Goal: Check status: Check status

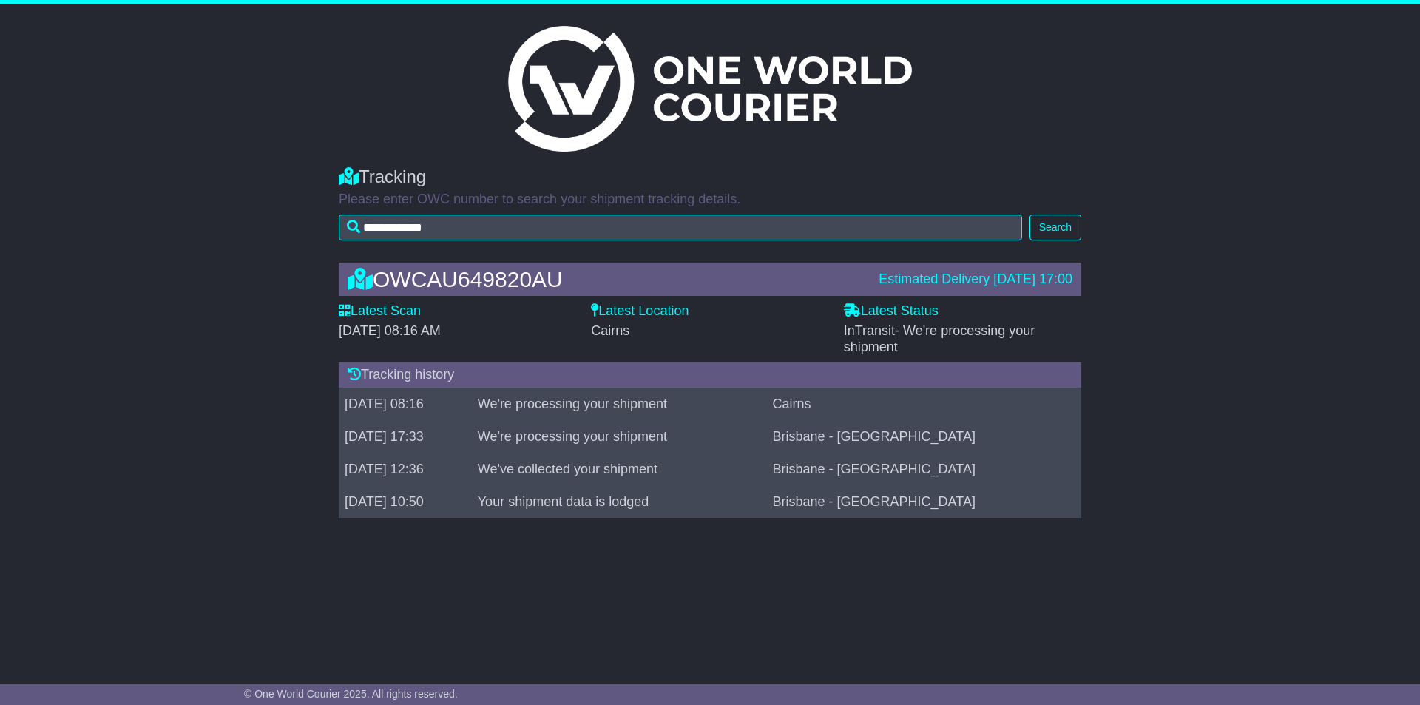
click at [697, 89] on img at bounding box center [710, 89] width 404 height 126
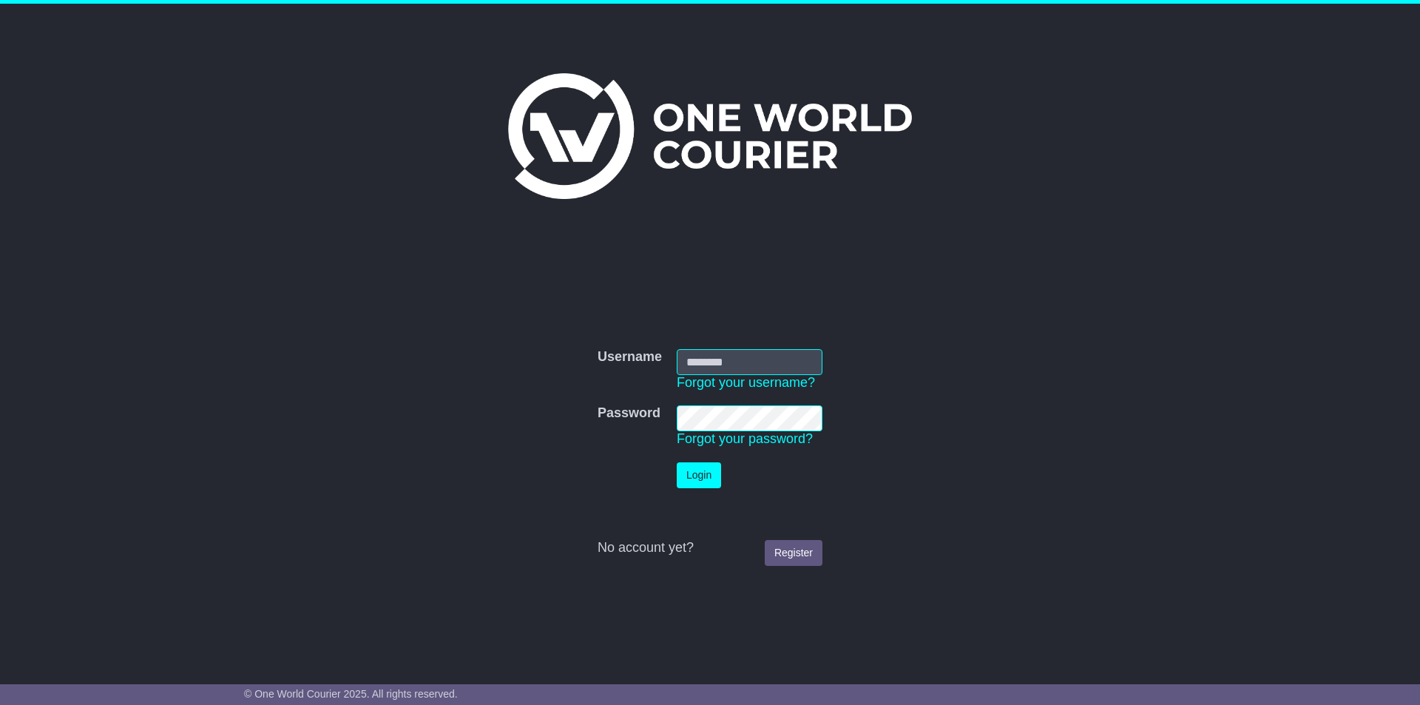
type input "**********"
click at [692, 319] on button "Login" at bounding box center [699, 475] width 44 height 26
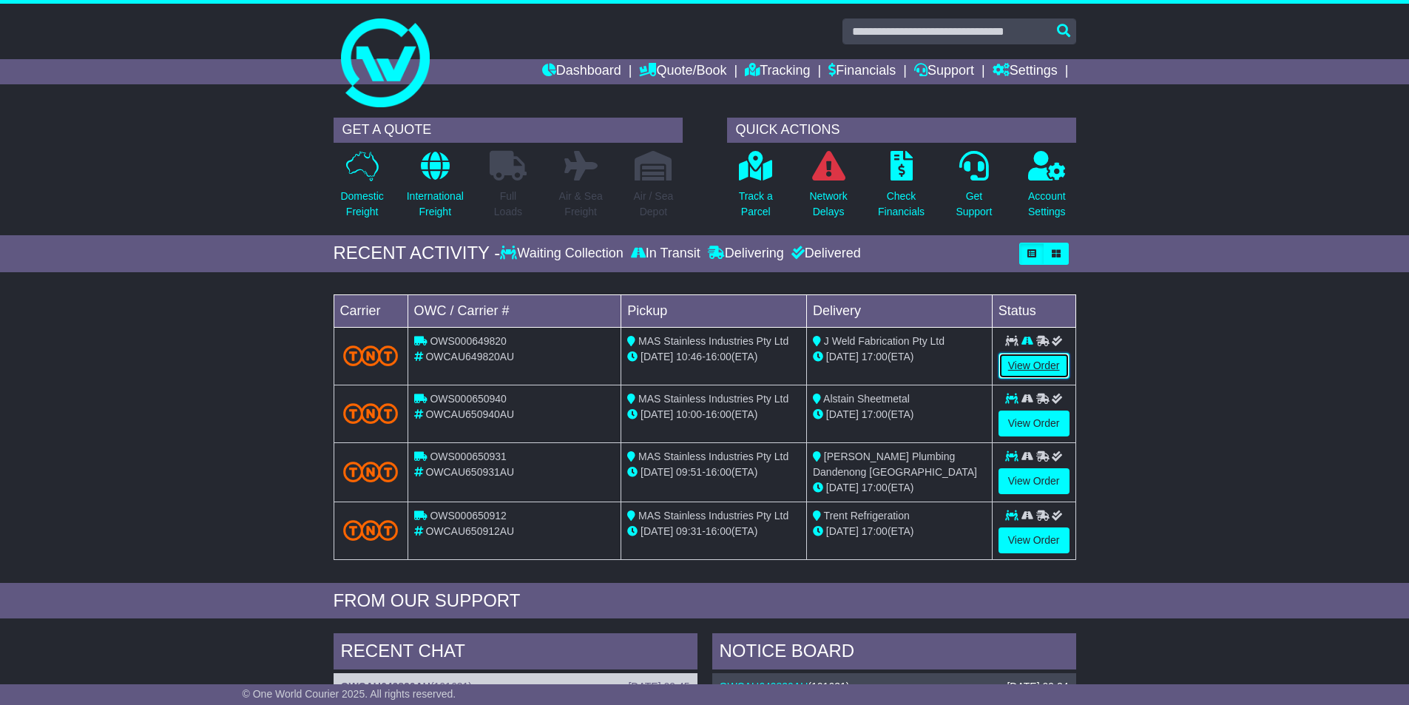
click at [1008, 365] on link "View Order" at bounding box center [1033, 366] width 71 height 26
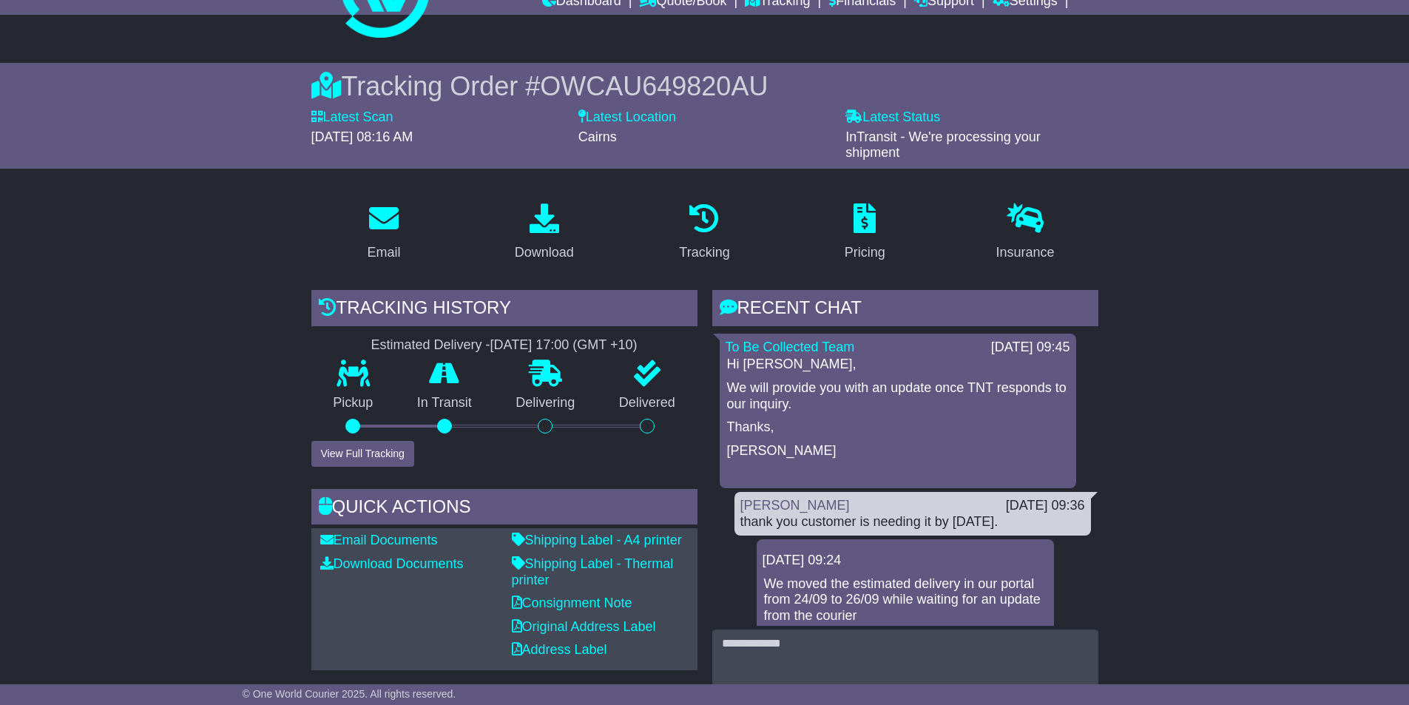
scroll to position [222, 0]
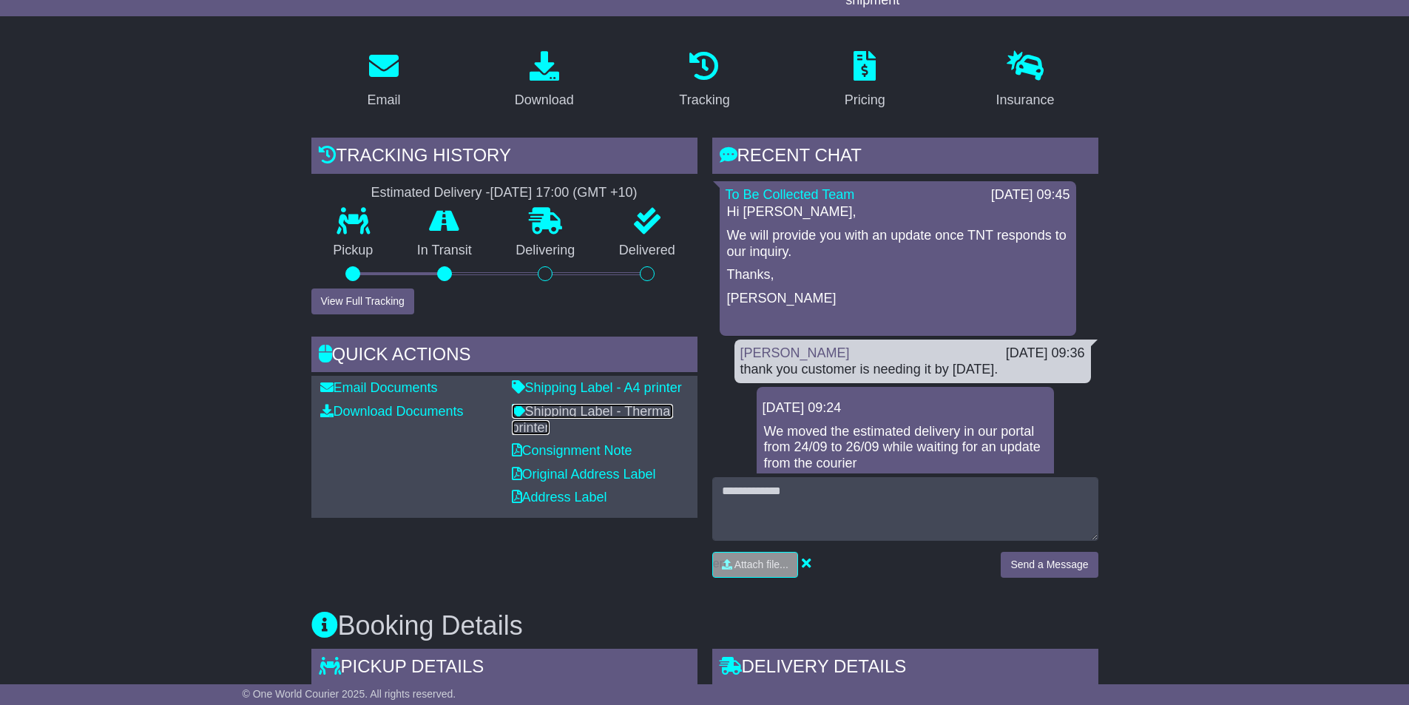
click at [618, 405] on link "Shipping Label - Thermal printer" at bounding box center [593, 419] width 162 height 31
click at [391, 299] on button "View Full Tracking" at bounding box center [362, 301] width 103 height 26
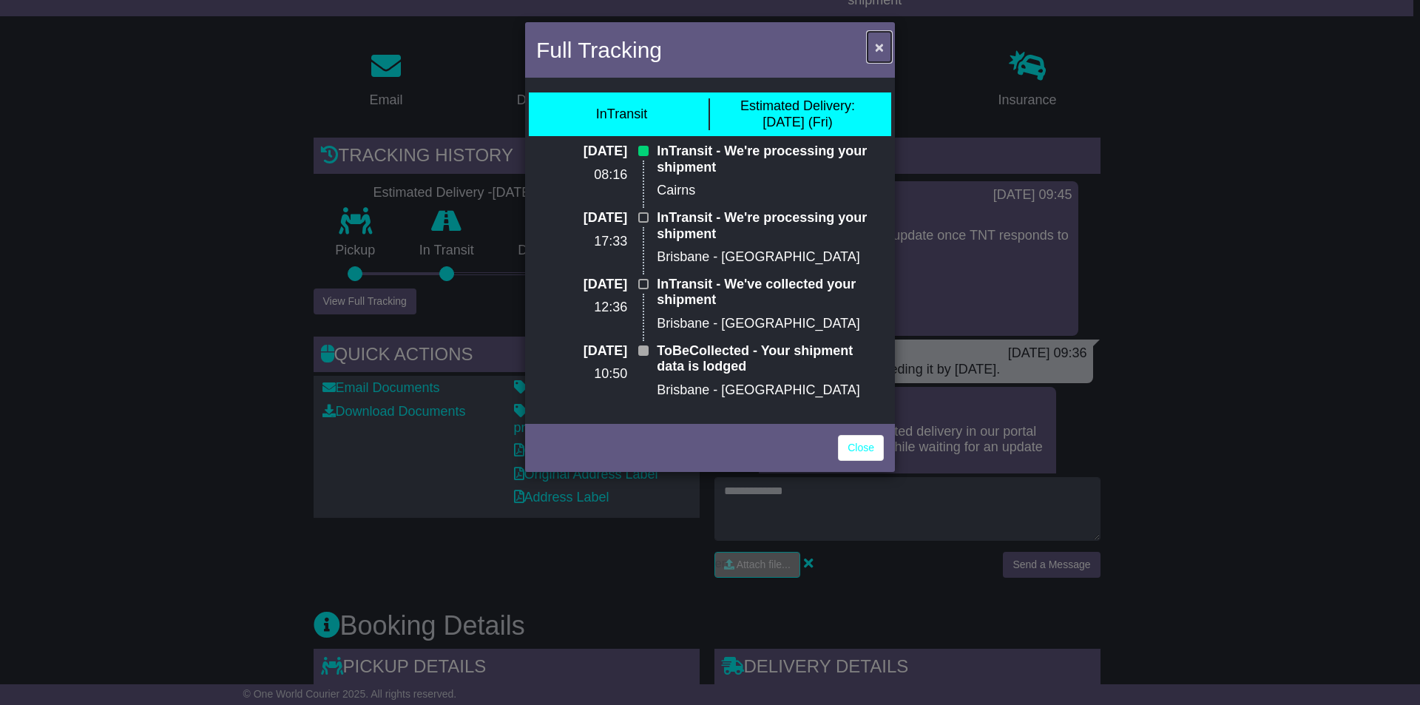
click at [876, 48] on span "×" at bounding box center [879, 46] width 9 height 17
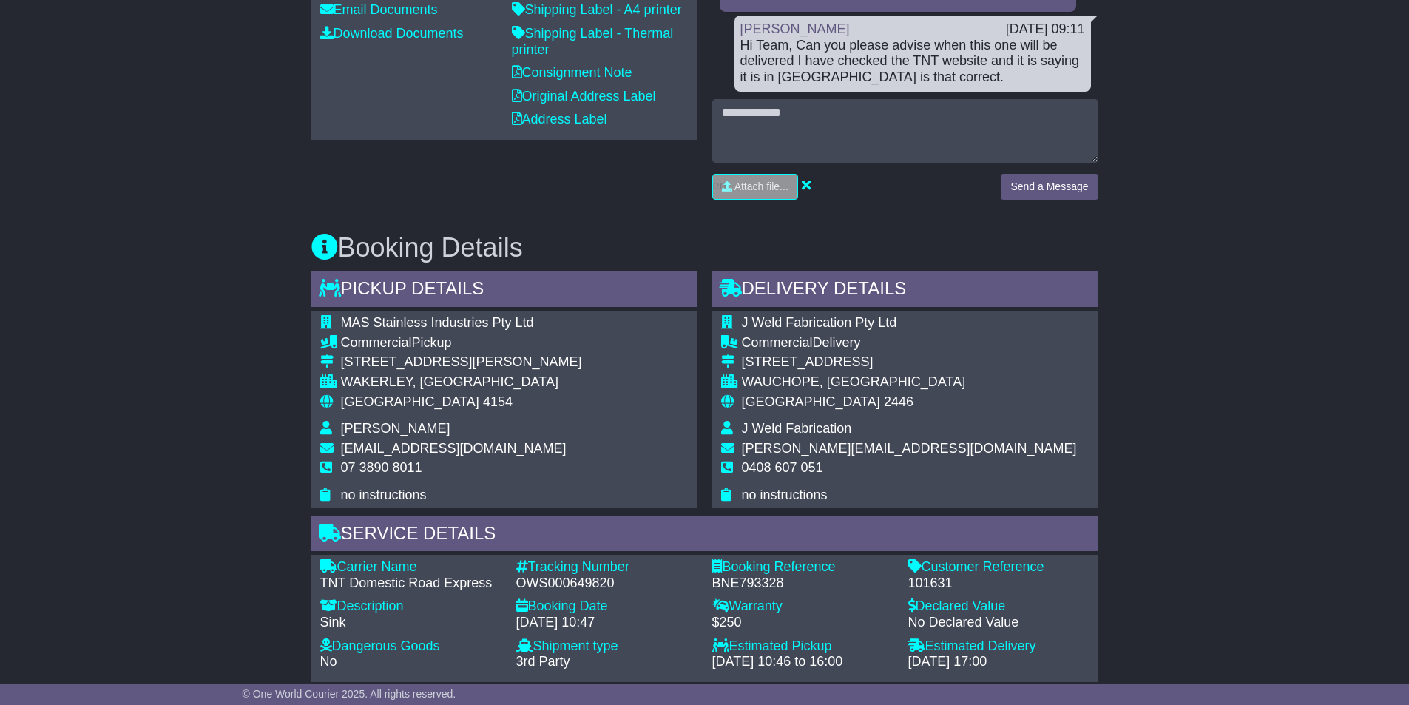
scroll to position [739, 0]
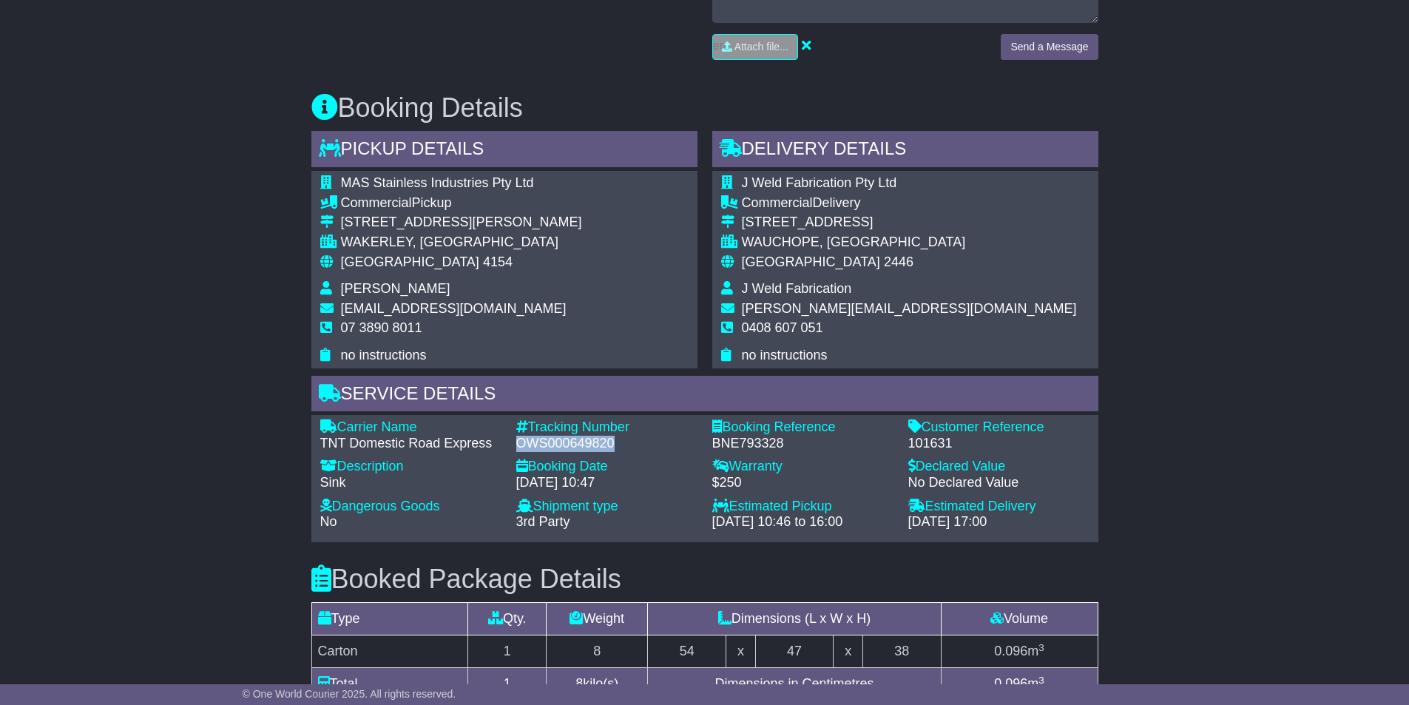
drag, startPoint x: 617, startPoint y: 444, endPoint x: 520, endPoint y: 441, distance: 97.7
click at [520, 441] on div "OWS000649820" at bounding box center [606, 444] width 181 height 16
copy div "OWS000649820"
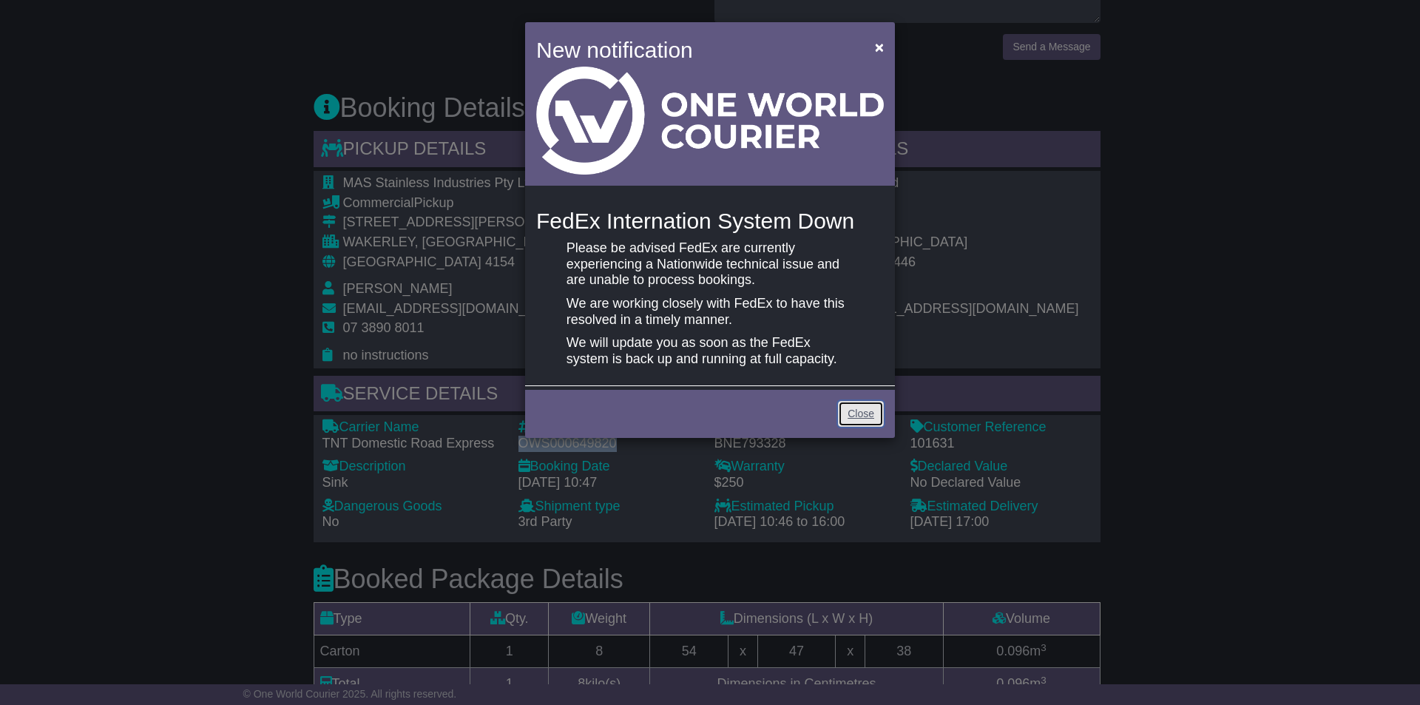
click at [864, 419] on link "Close" at bounding box center [861, 414] width 46 height 26
click at [885, 45] on button "×" at bounding box center [879, 47] width 24 height 30
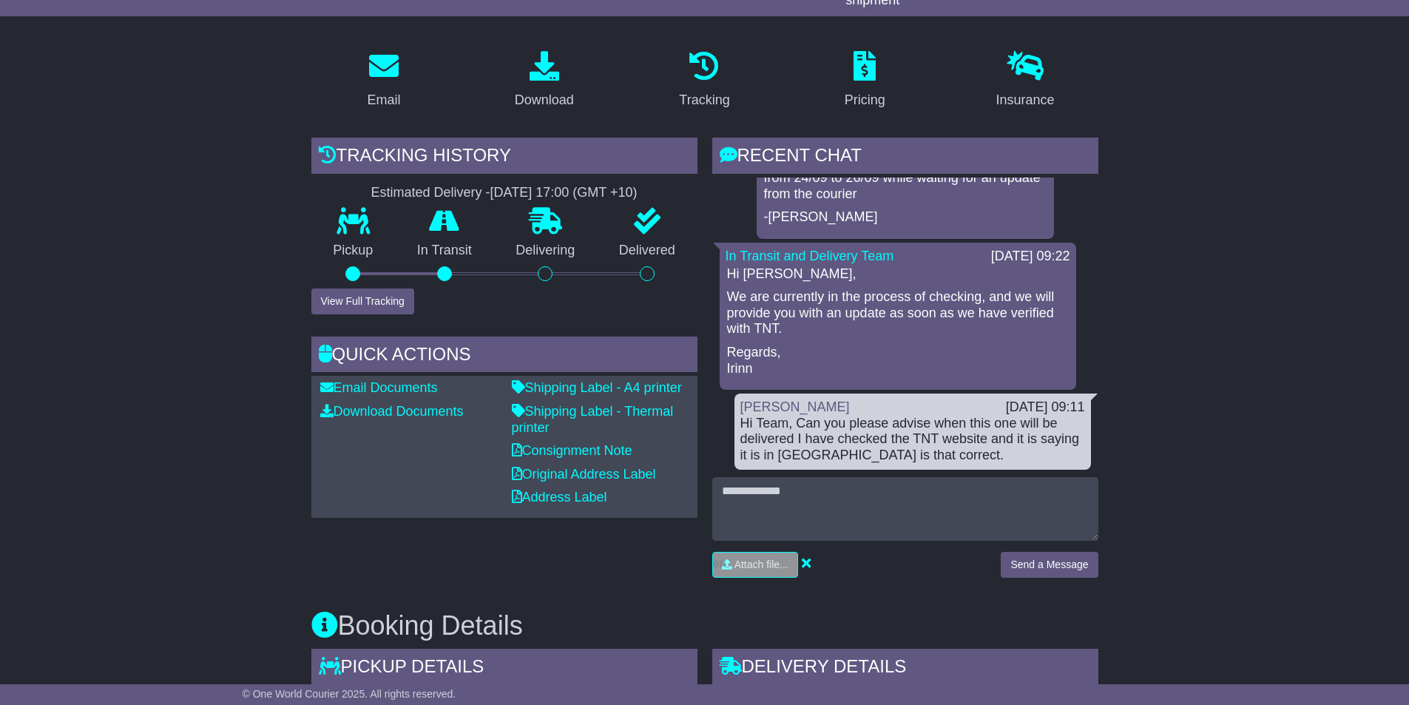
scroll to position [0, 0]
